Goal: Task Accomplishment & Management: Complete application form

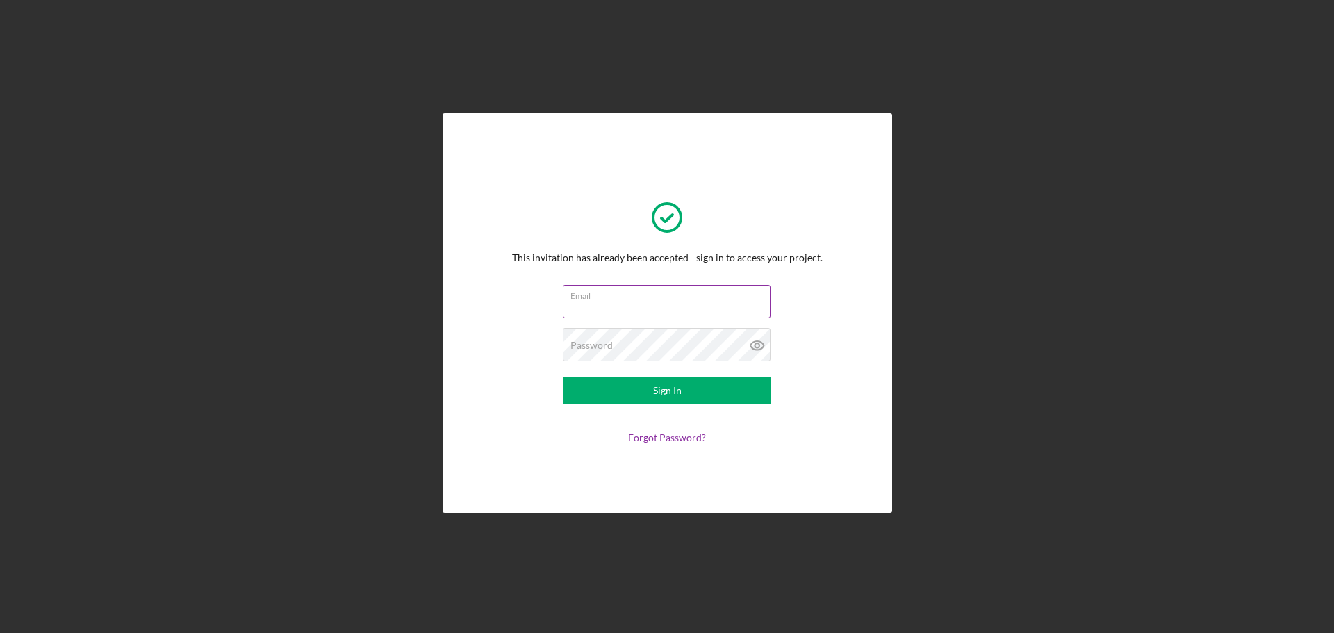
click at [631, 315] on input "Email" at bounding box center [667, 301] width 208 height 33
type input "[EMAIL_ADDRESS][DOMAIN_NAME]"
click at [756, 344] on icon at bounding box center [757, 345] width 4 height 4
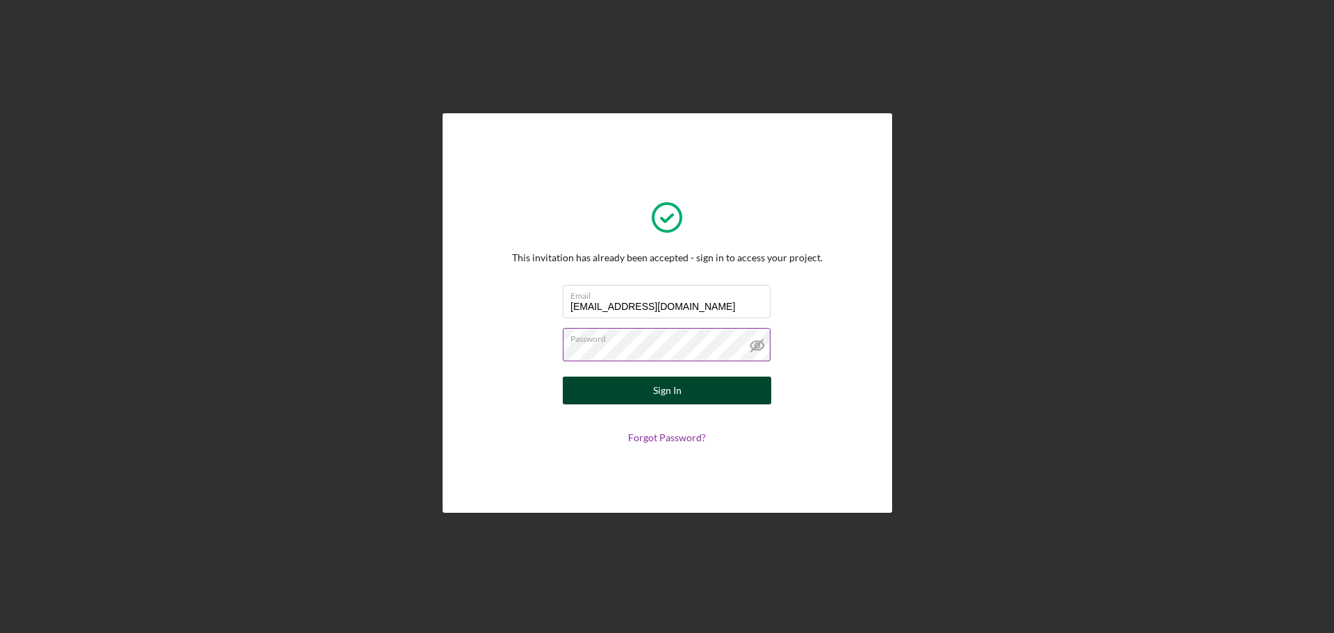
click at [701, 395] on button "Sign In" at bounding box center [667, 391] width 208 height 28
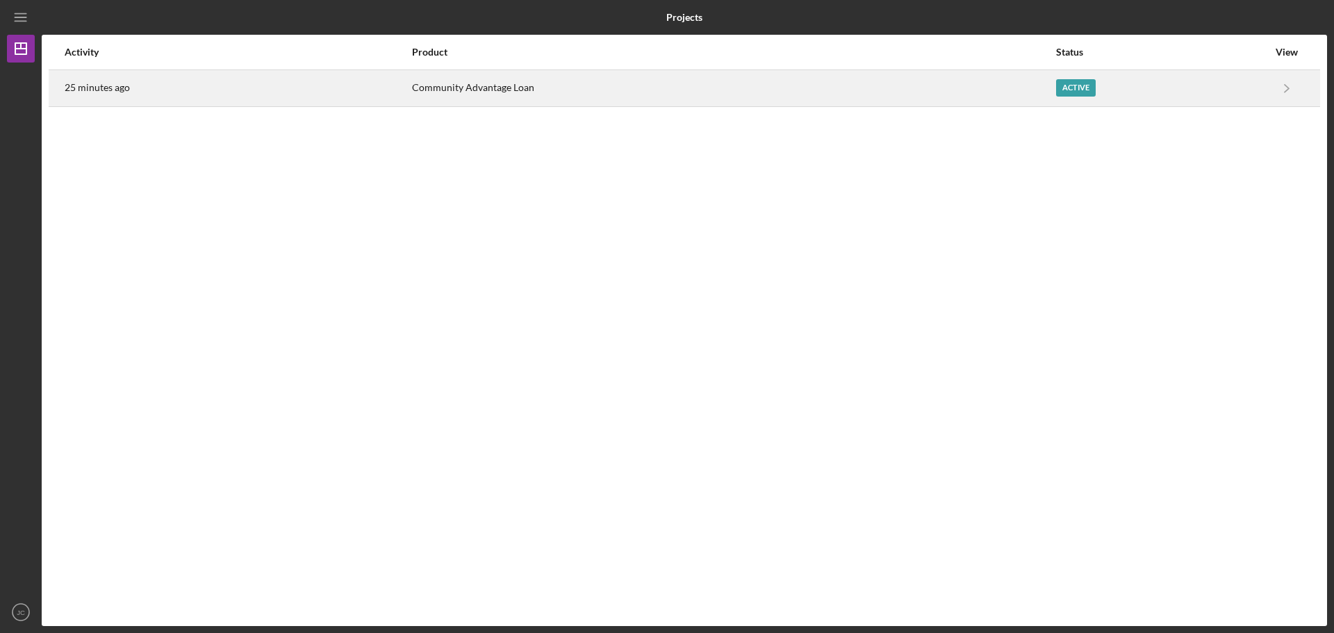
click at [1012, 90] on div "Community Advantage Loan" at bounding box center [733, 88] width 643 height 35
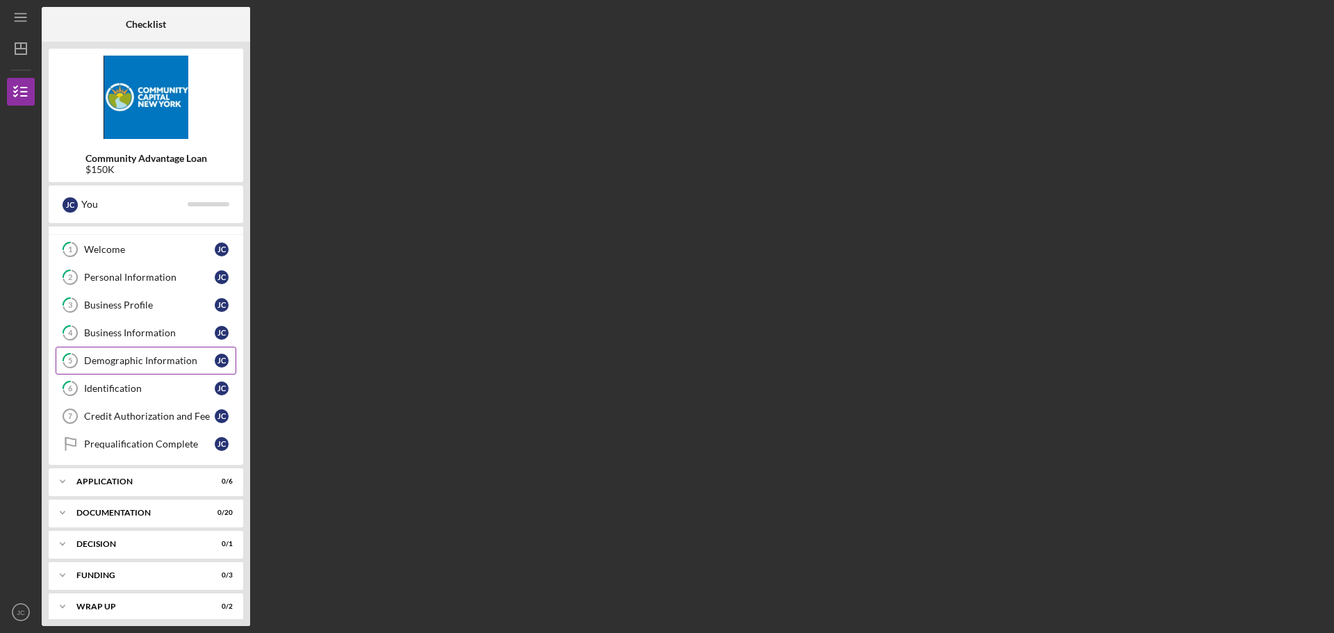
scroll to position [28, 0]
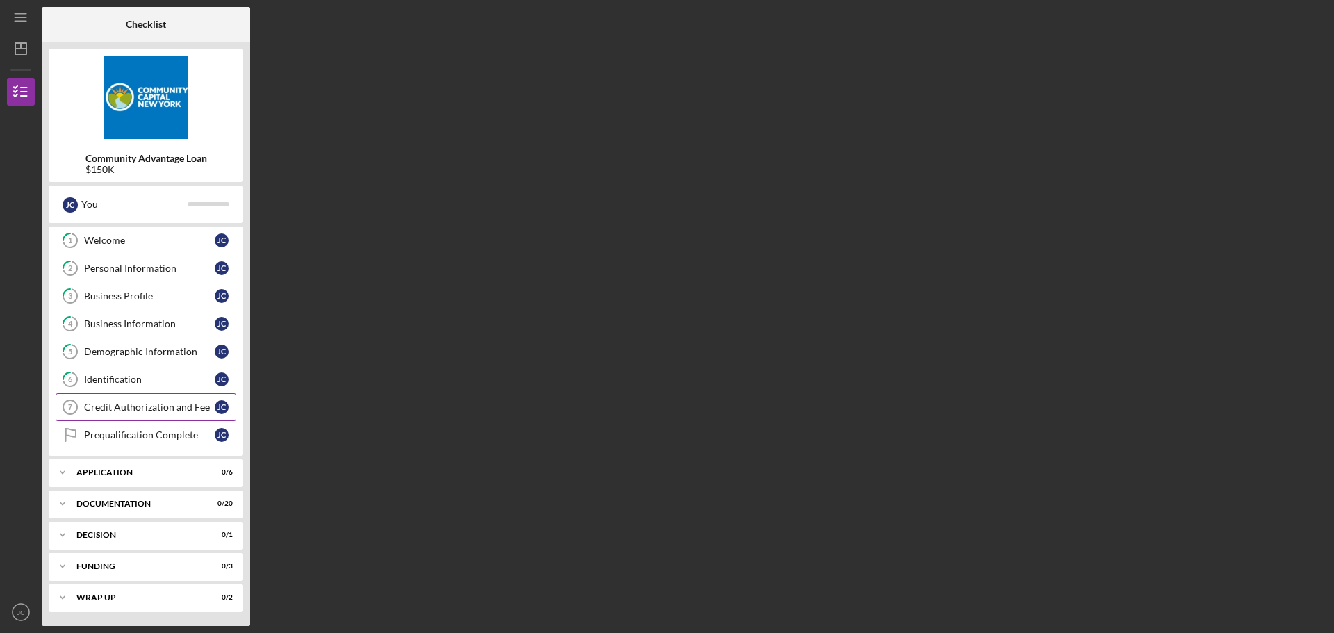
click at [136, 413] on div "Credit Authorization and Fee" at bounding box center [149, 407] width 131 height 11
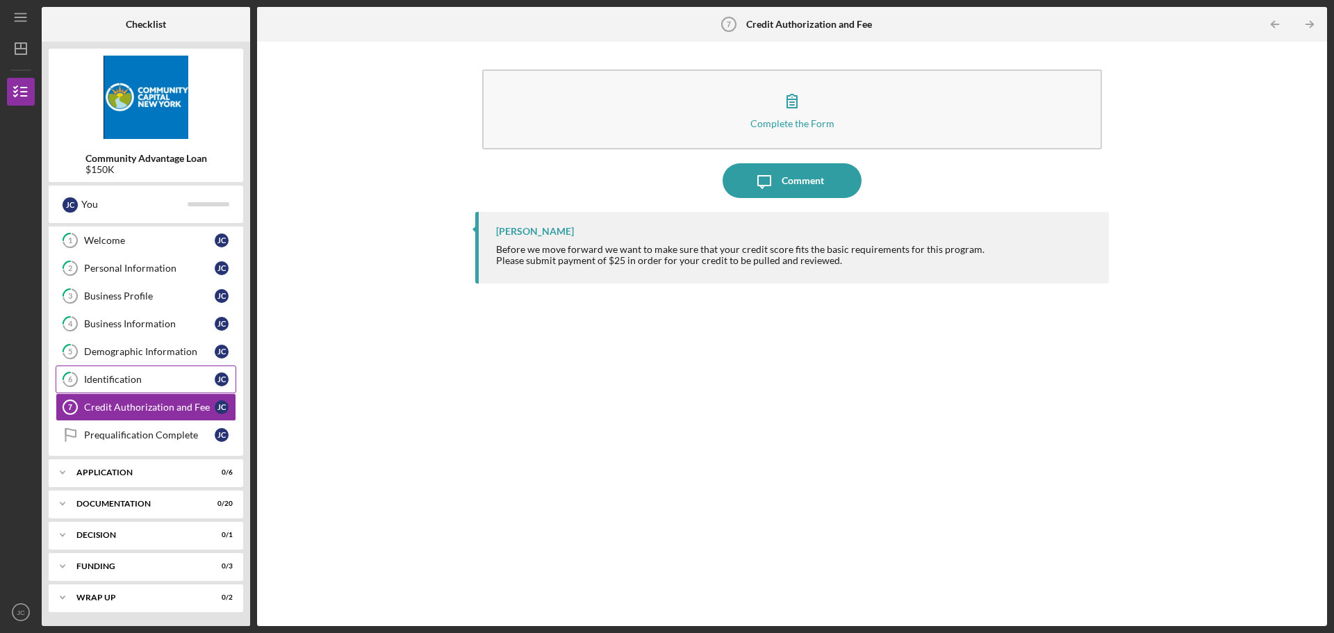
click at [167, 382] on div "Identification" at bounding box center [149, 379] width 131 height 11
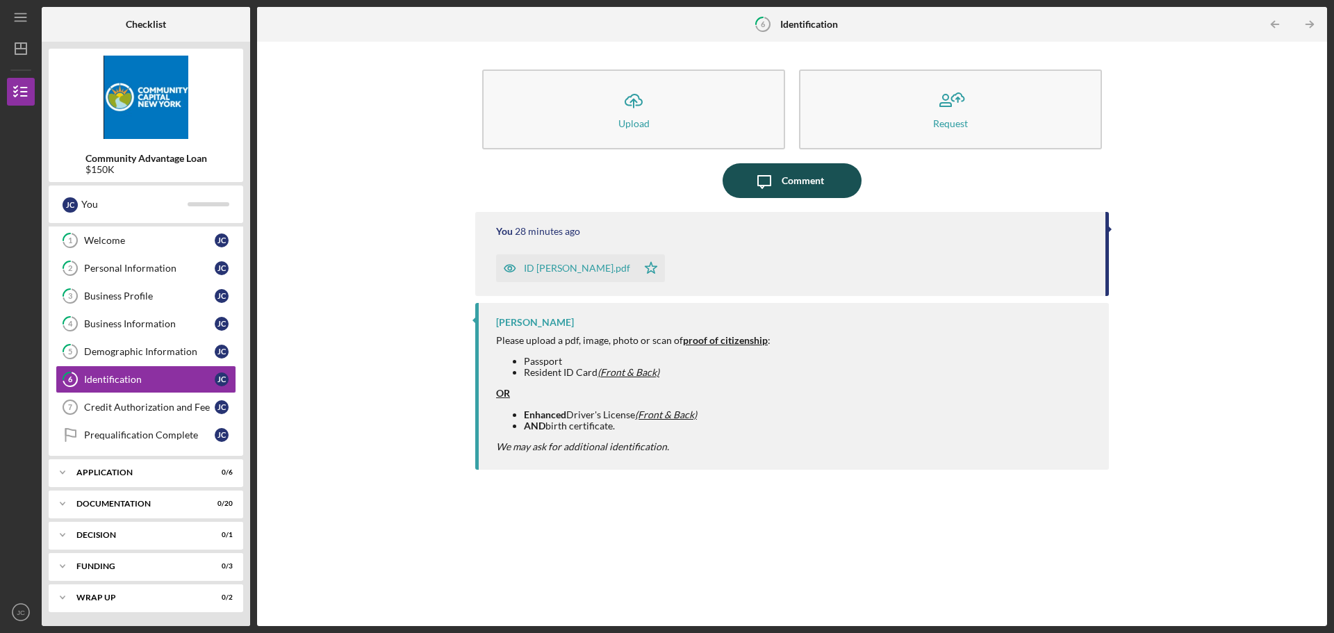
click at [790, 179] on div "Comment" at bounding box center [803, 180] width 42 height 35
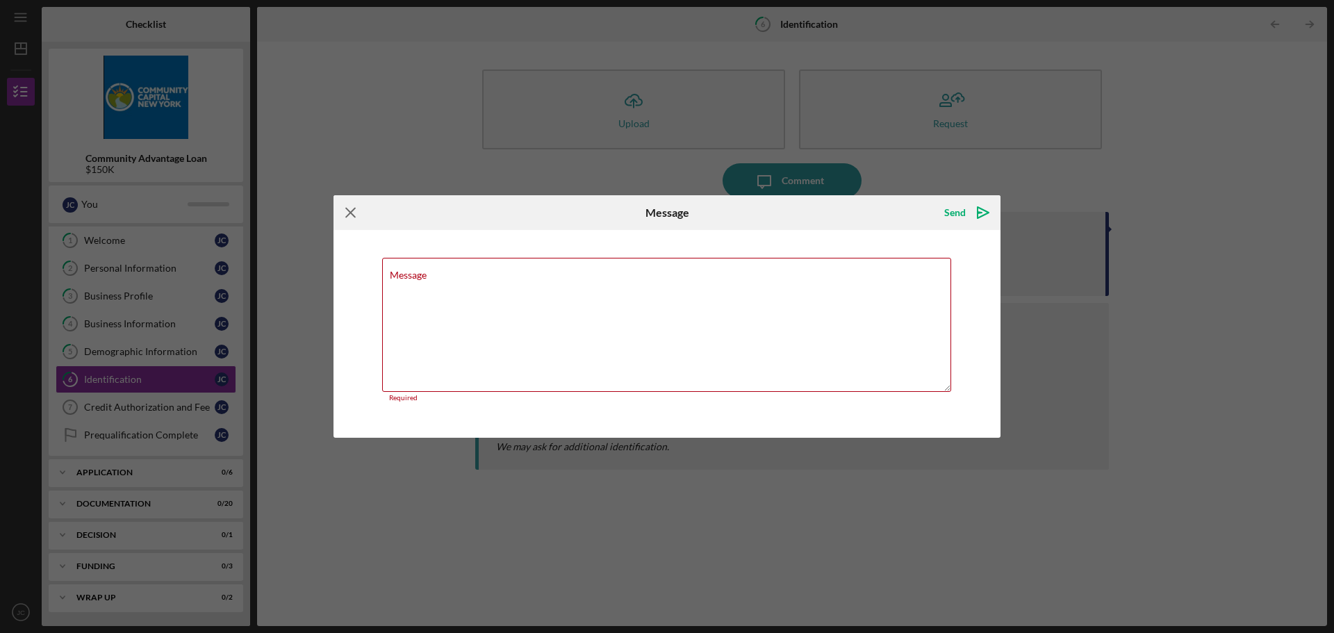
click at [358, 218] on icon "Icon/Menu Close" at bounding box center [351, 212] width 35 height 35
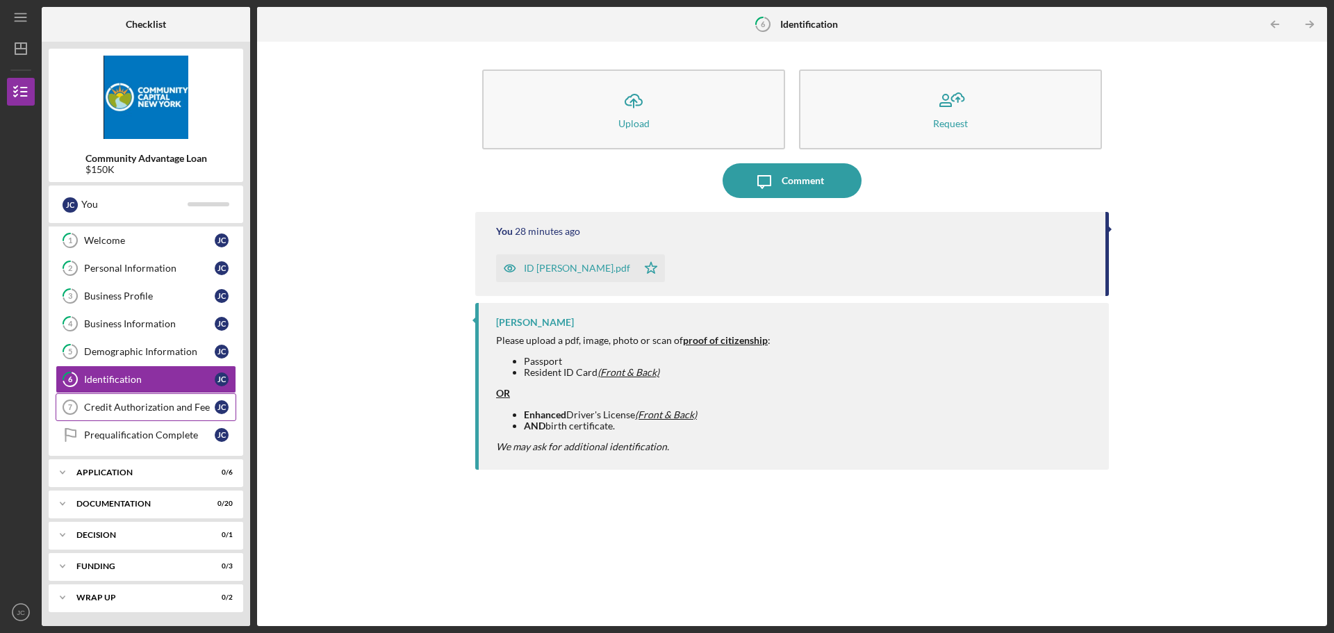
click at [137, 415] on link "Credit Authorization and Fee 7 Credit Authorization and Fee [PERSON_NAME]" at bounding box center [146, 407] width 181 height 28
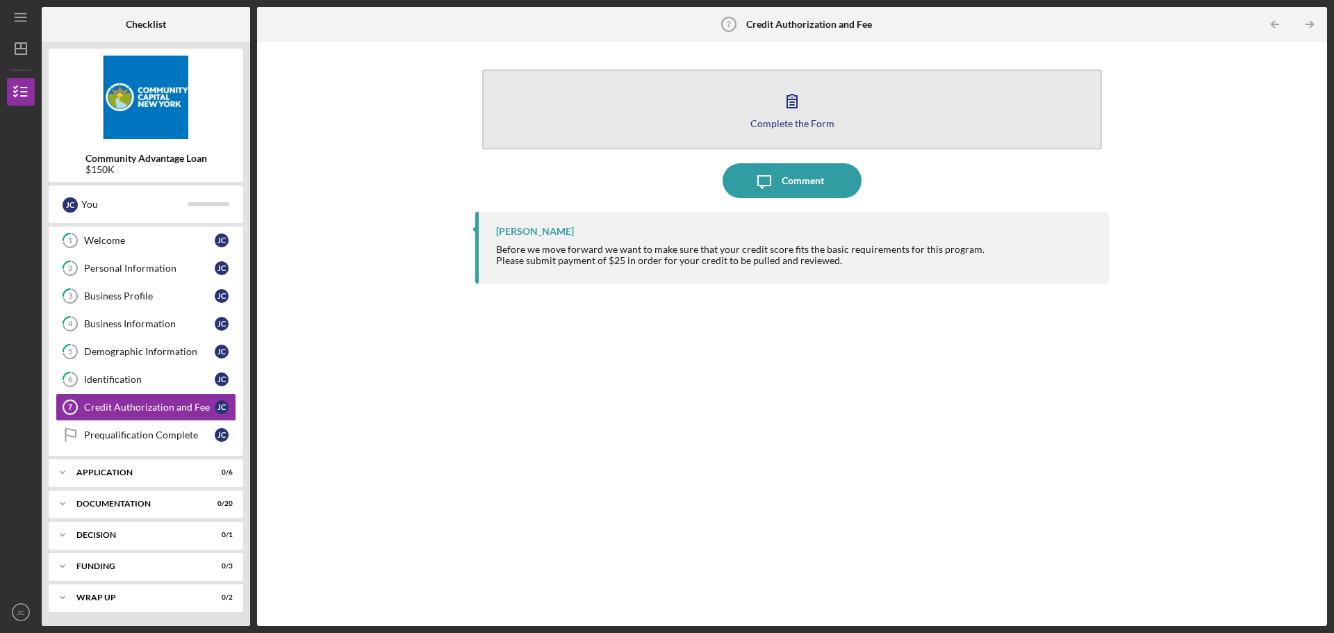
click at [818, 115] on button "Complete the Form Form" at bounding box center [792, 109] width 620 height 80
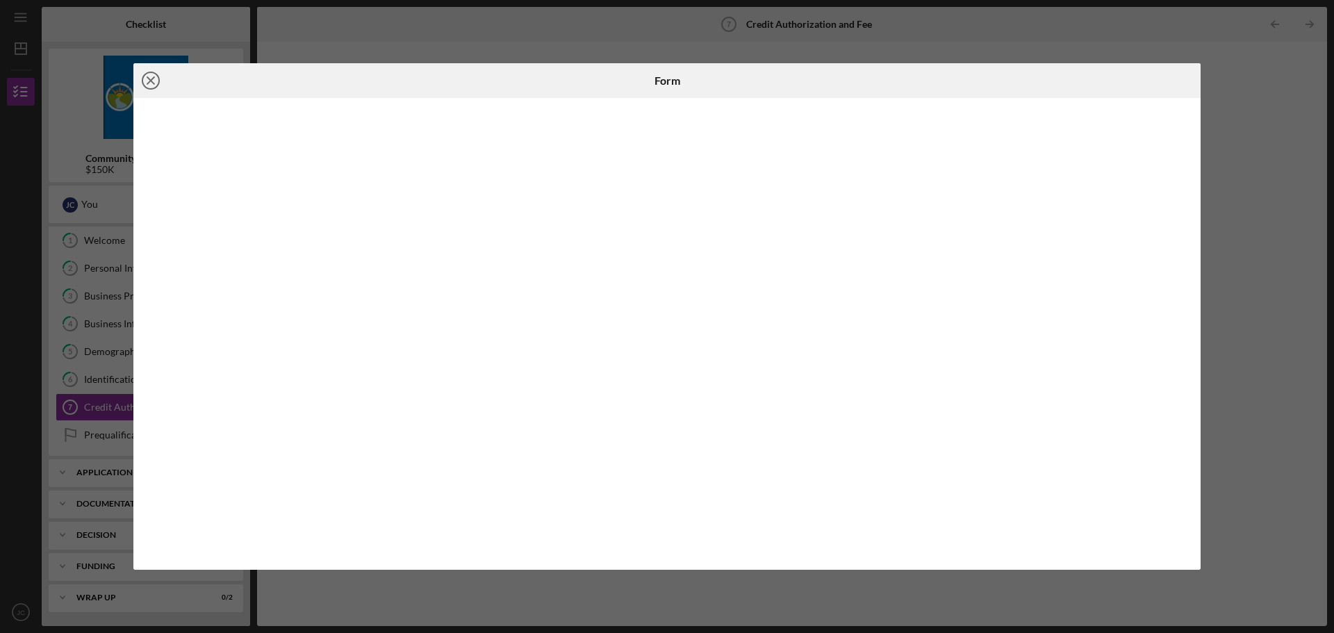
click at [154, 75] on icon "Icon/Close" at bounding box center [150, 80] width 35 height 35
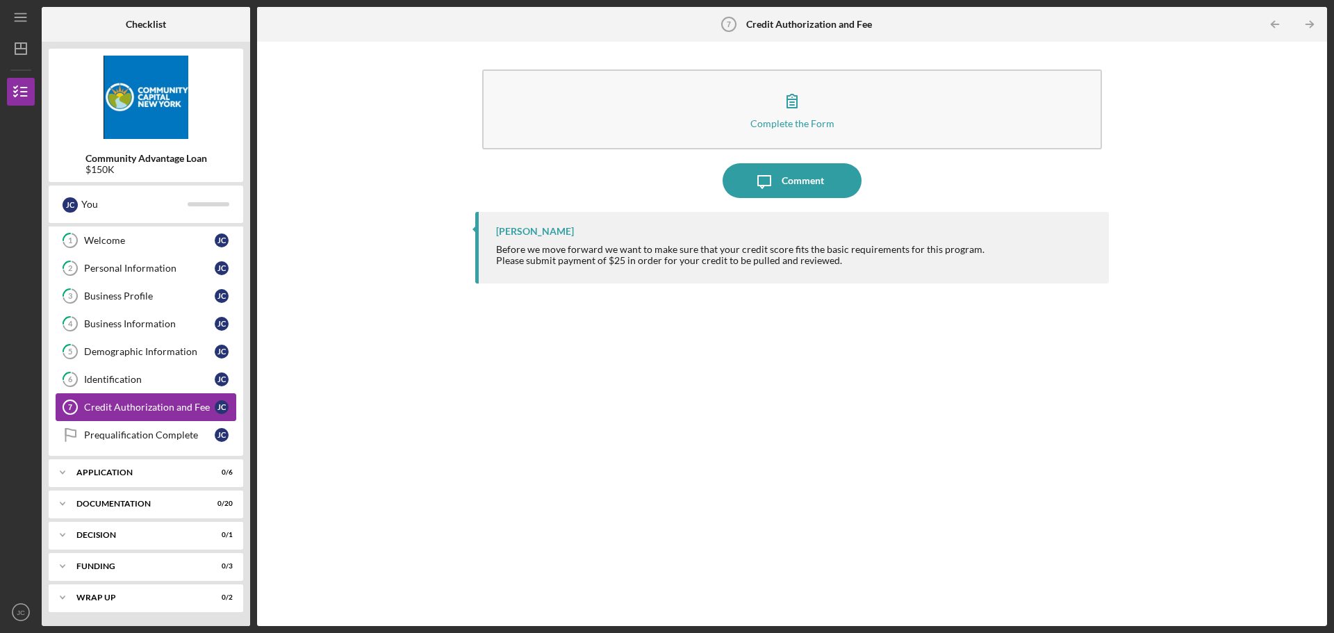
click at [147, 404] on div "Credit Authorization and Fee" at bounding box center [149, 407] width 131 height 11
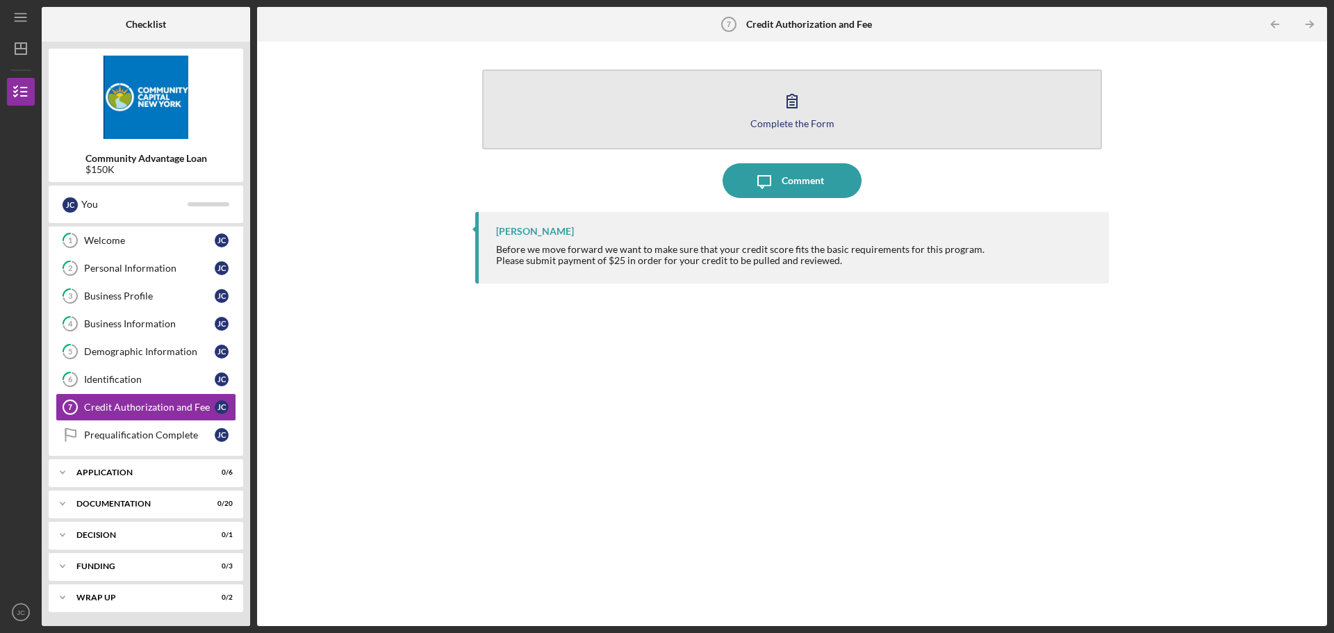
click at [788, 107] on icon "button" at bounding box center [792, 101] width 10 height 13
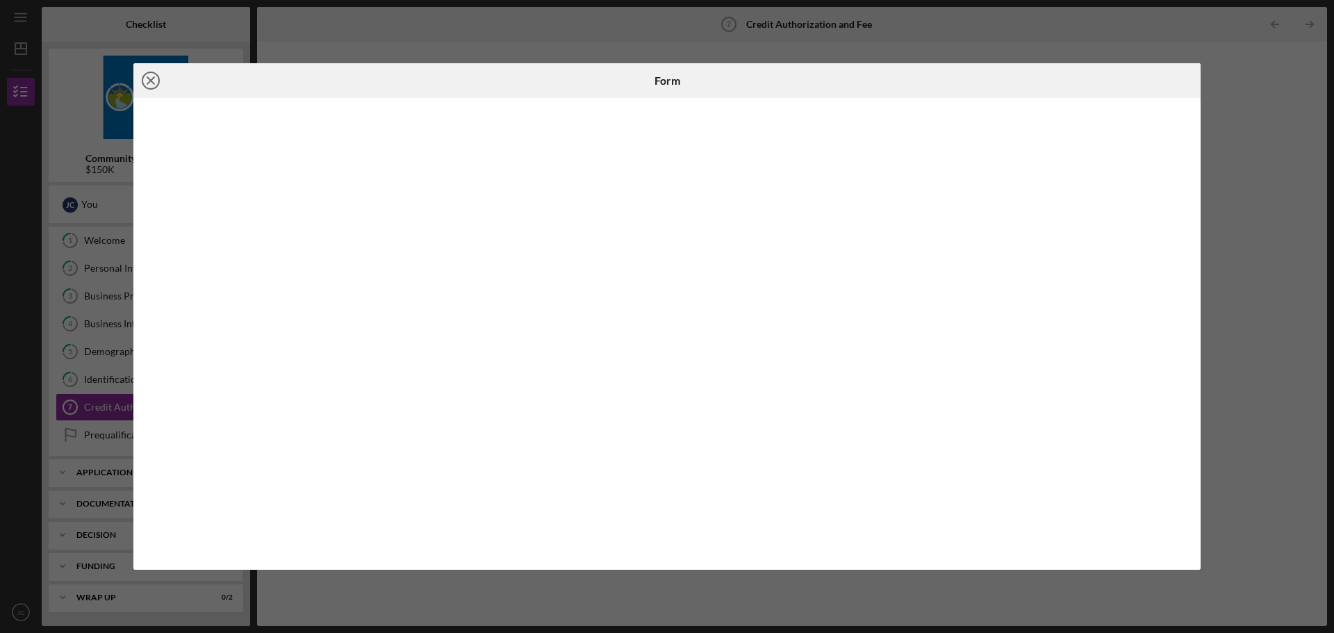
click at [145, 82] on icon "Icon/Close" at bounding box center [150, 80] width 35 height 35
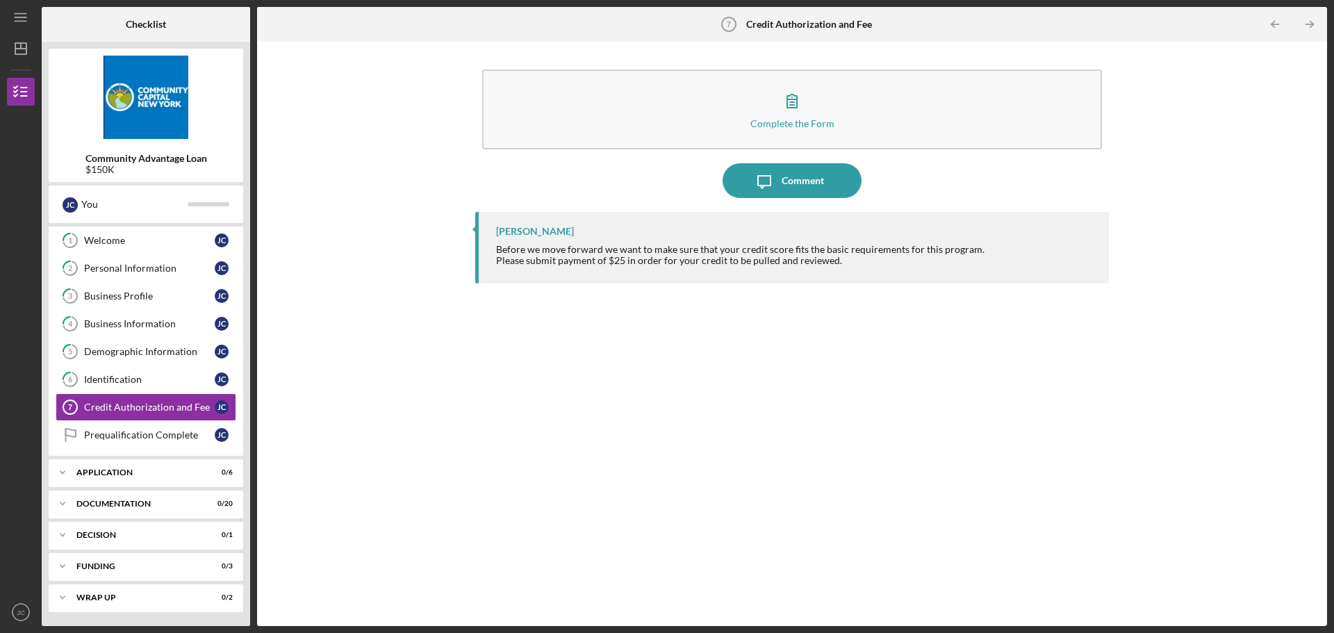
click at [438, 354] on div "Complete the Form Form Icon/Message Comment [PERSON_NAME] Before we move forwar…" at bounding box center [792, 334] width 1056 height 570
click at [133, 377] on div "Identification" at bounding box center [149, 379] width 131 height 11
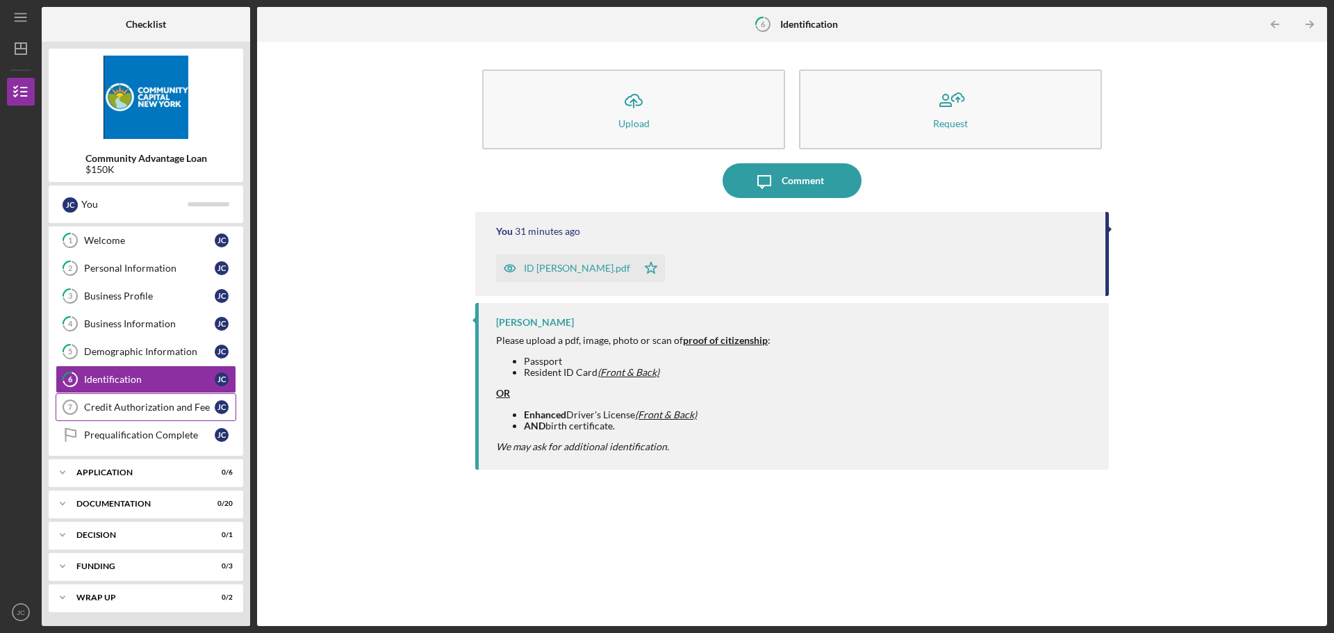
click at [147, 416] on link "Credit Authorization and Fee 7 Credit Authorization and Fee [PERSON_NAME]" at bounding box center [146, 407] width 181 height 28
